Goal: Navigation & Orientation: Find specific page/section

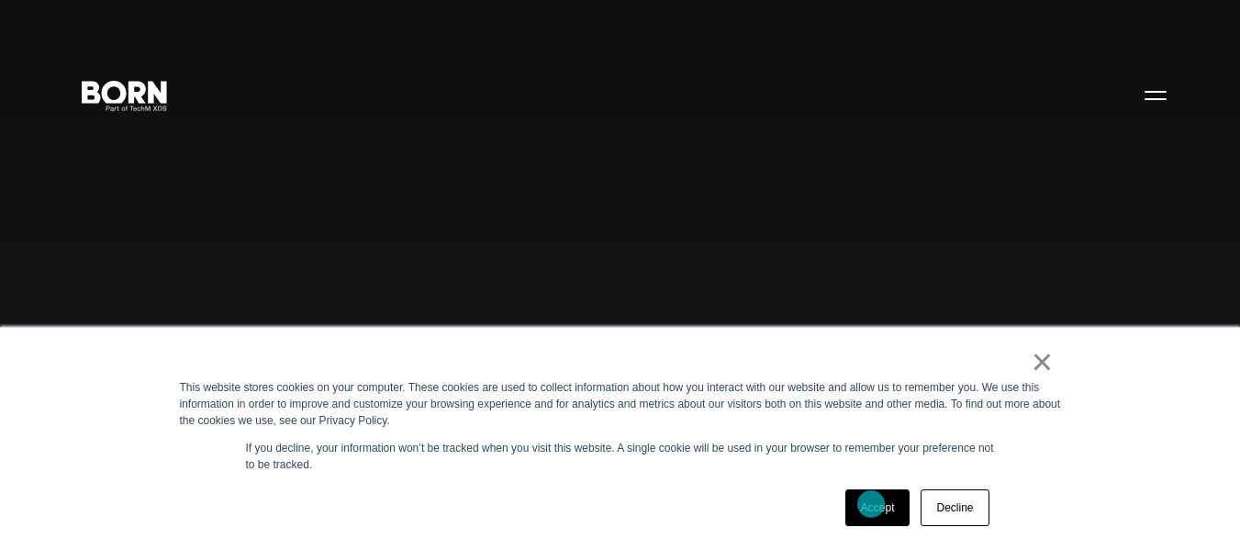
click at [871, 503] on link "Accept" at bounding box center [877, 507] width 65 height 37
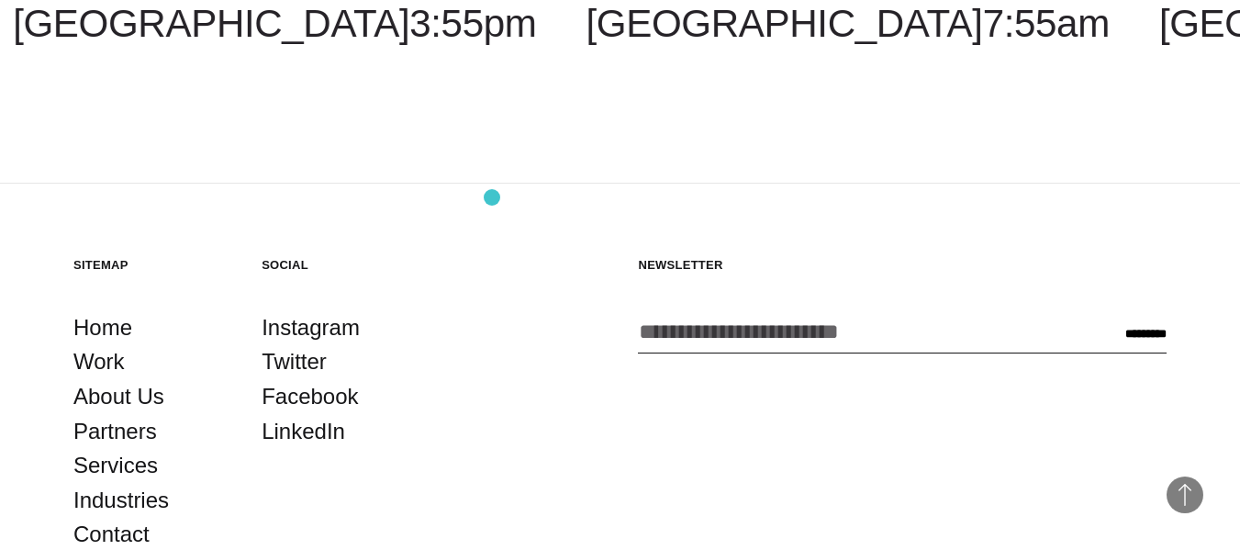
scroll to position [4275, 0]
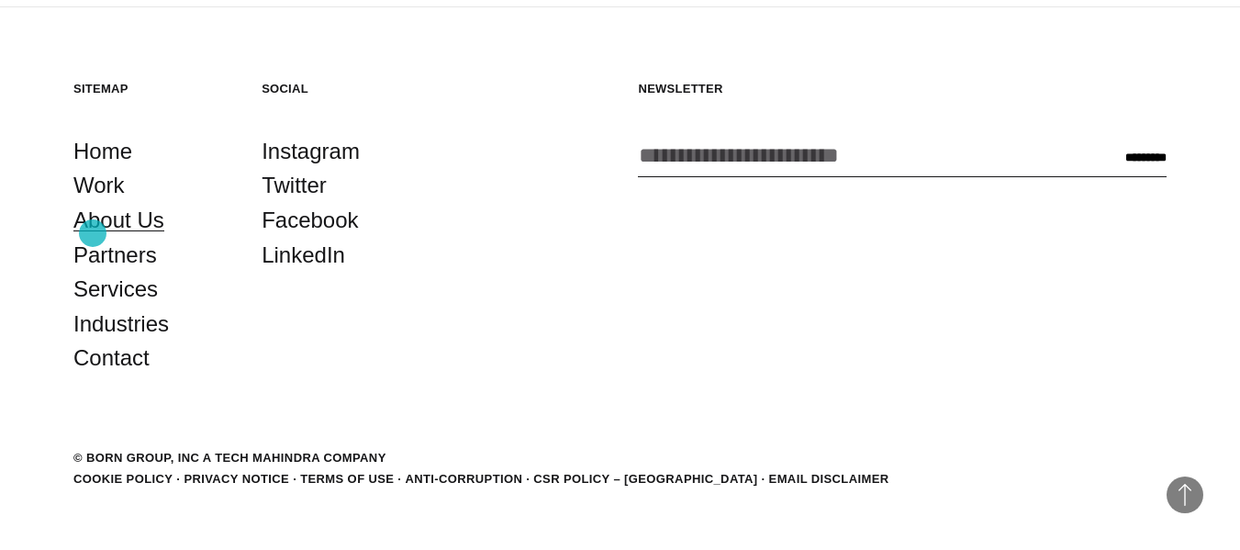
click at [93, 231] on link "About Us" at bounding box center [118, 220] width 91 height 35
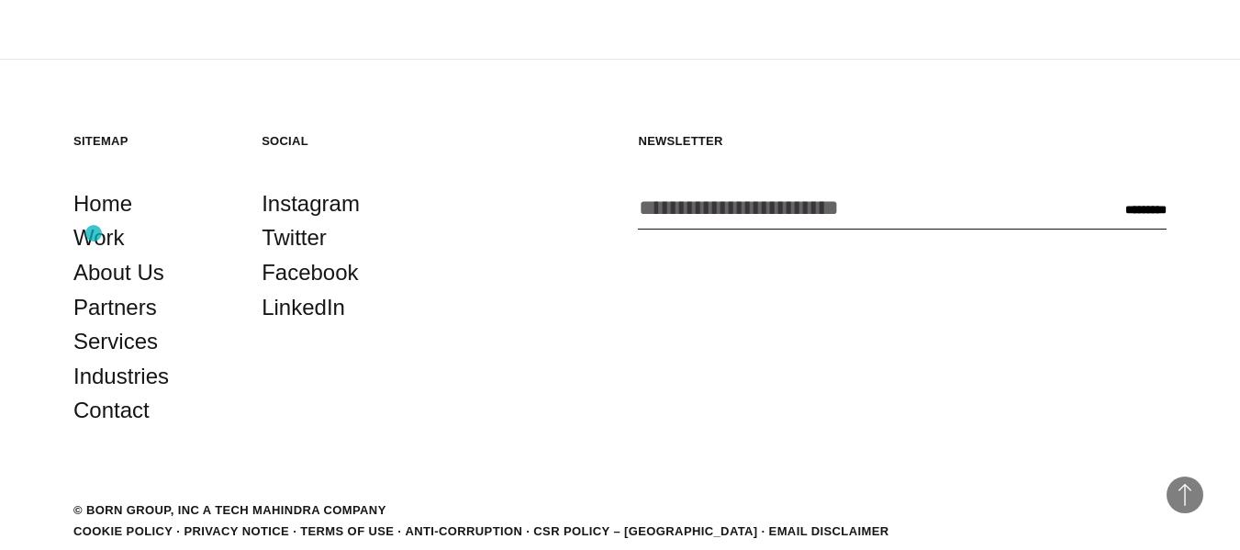
scroll to position [5849, 0]
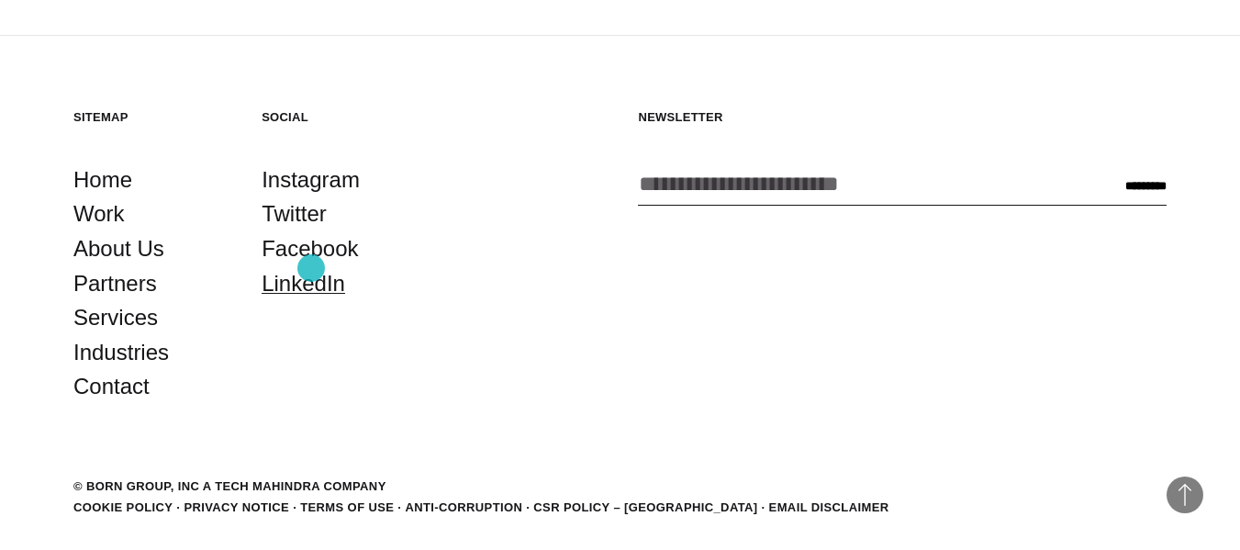
click at [311, 268] on link "LinkedIn" at bounding box center [303, 283] width 83 height 35
